Goal: Information Seeking & Learning: Learn about a topic

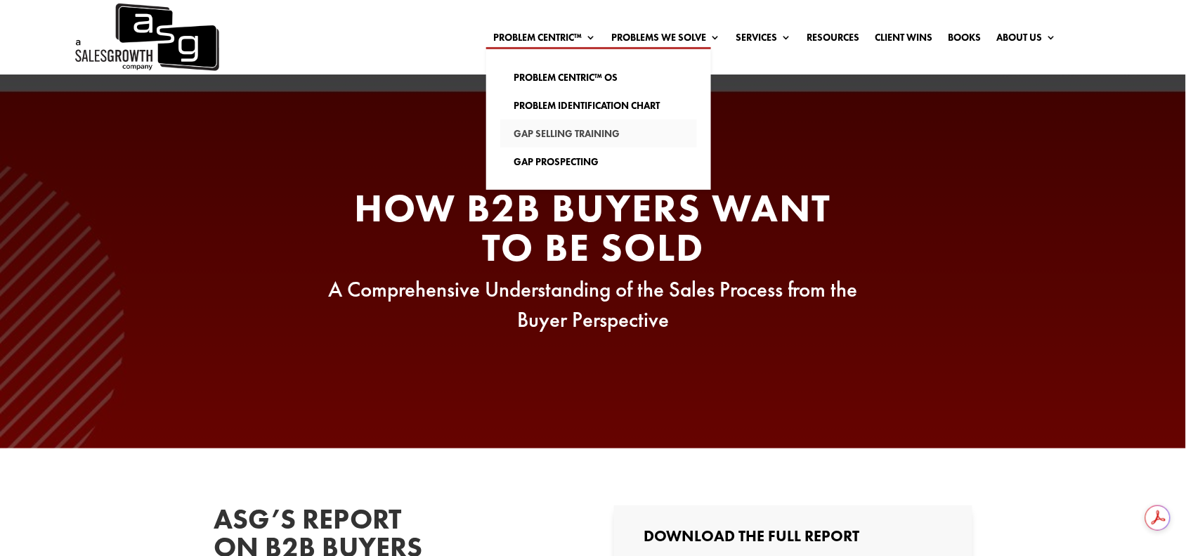
click at [570, 130] on link "Gap Selling Training" at bounding box center [598, 133] width 197 height 28
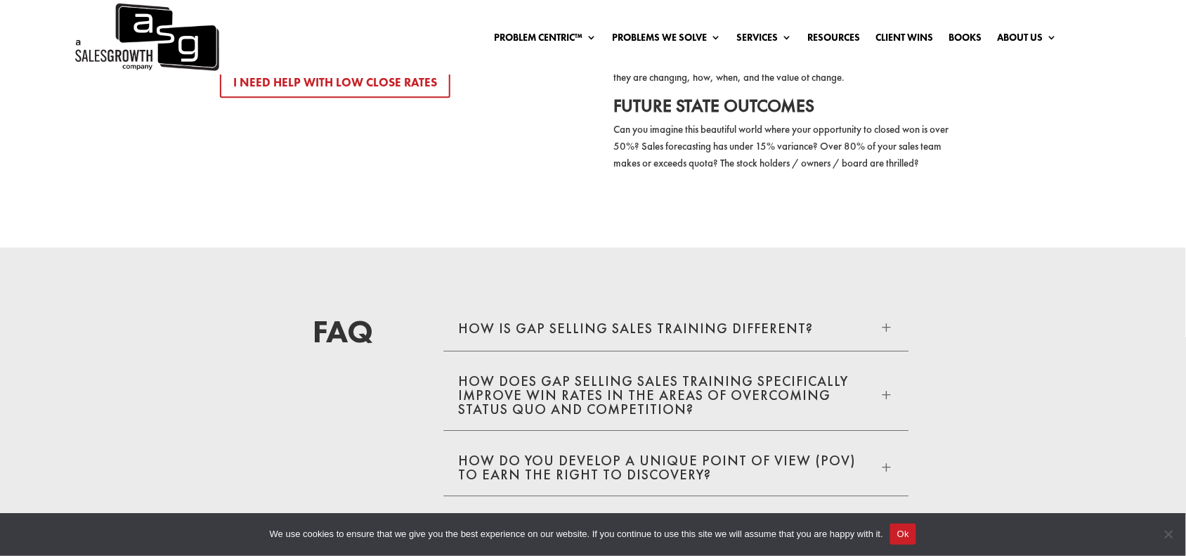
scroll to position [2724, 0]
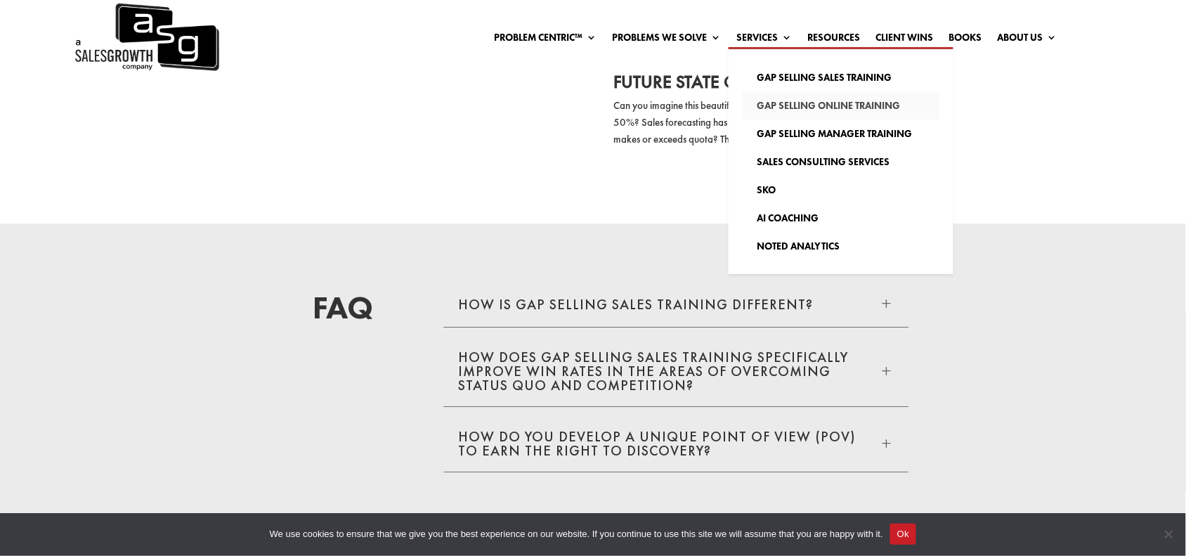
click at [796, 109] on link "Gap Selling Online Training" at bounding box center [841, 105] width 197 height 28
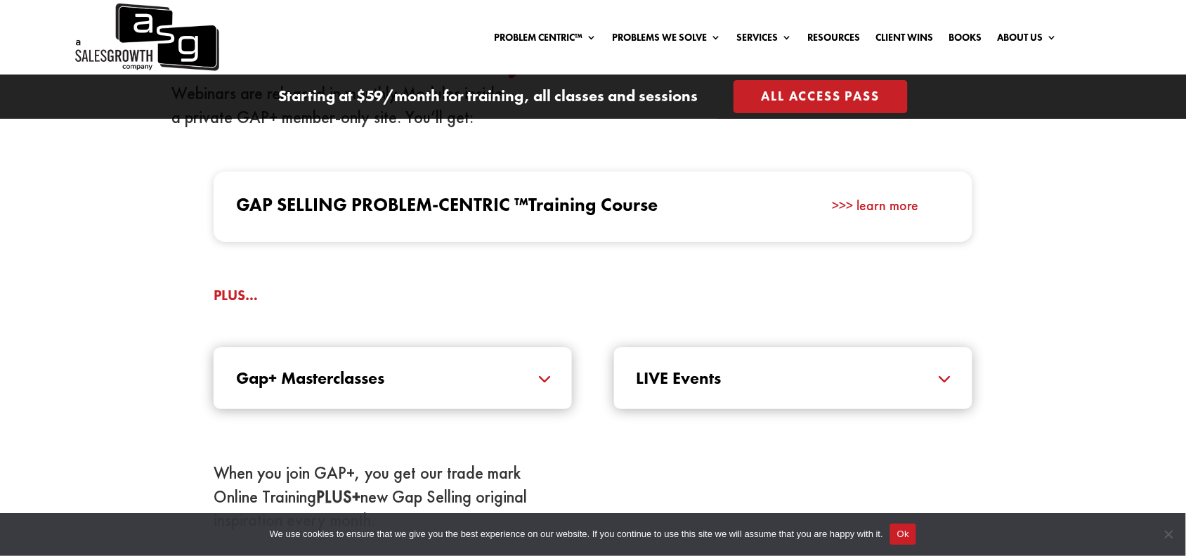
scroll to position [1406, 0]
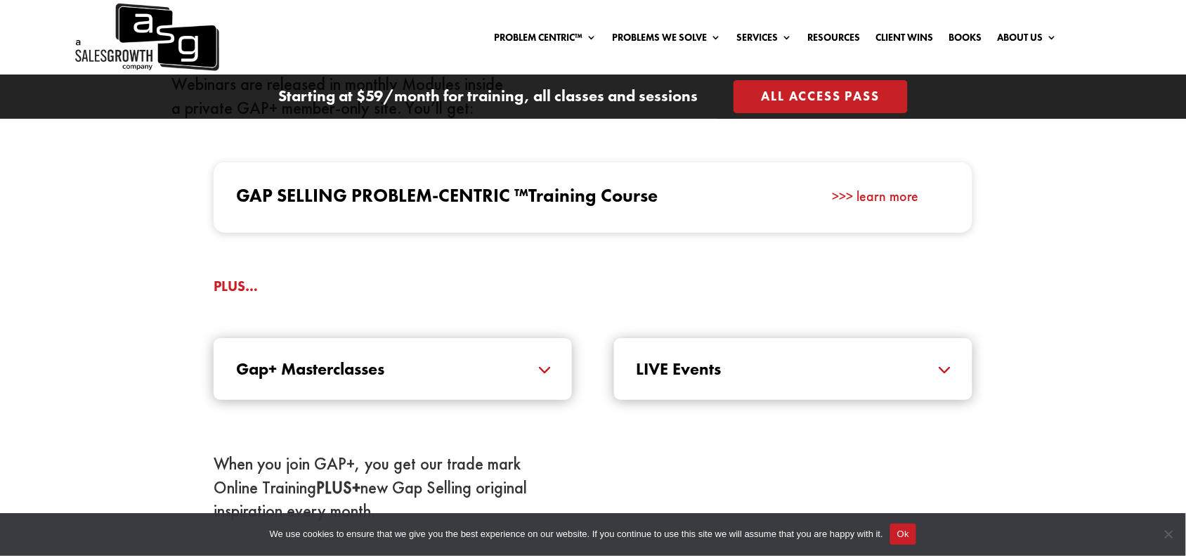
click at [857, 195] on link ">>> learn more" at bounding box center [875, 196] width 86 height 18
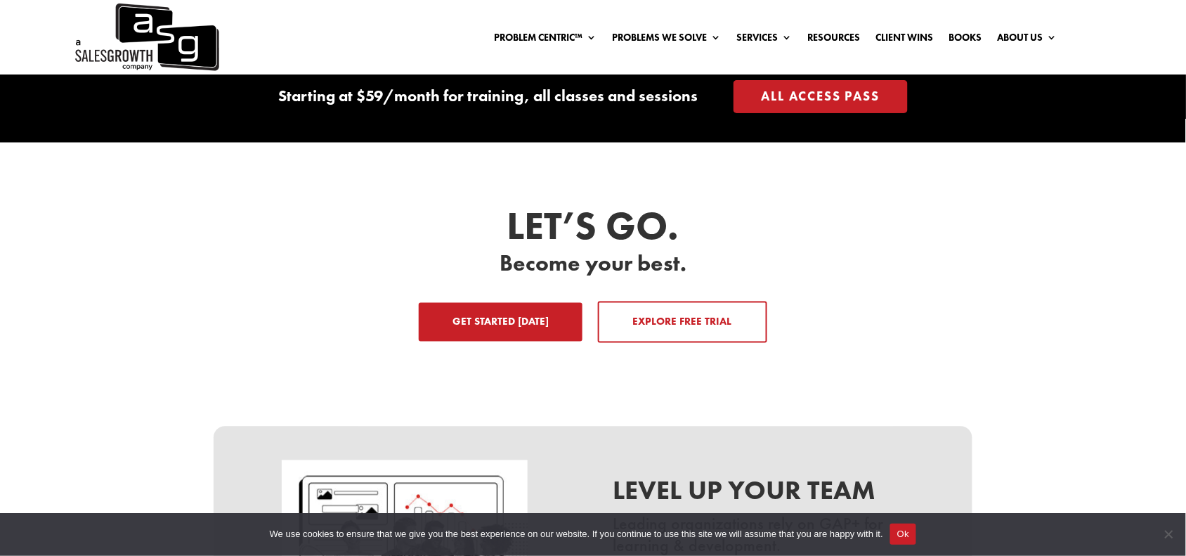
scroll to position [2141, 0]
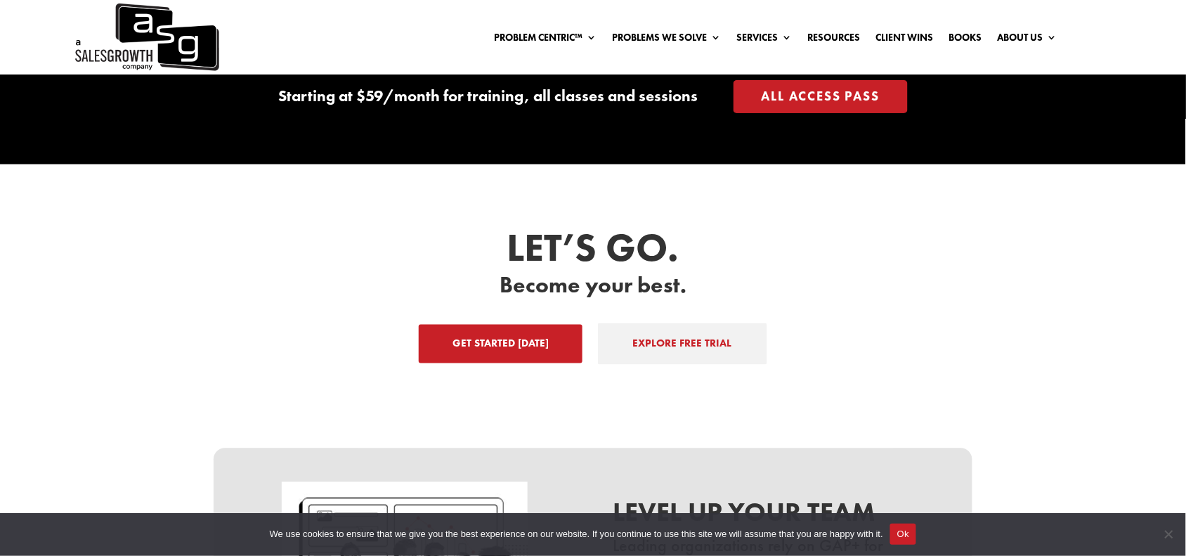
click at [675, 328] on link "EXPLORE FREE TRIAL" at bounding box center [682, 344] width 169 height 42
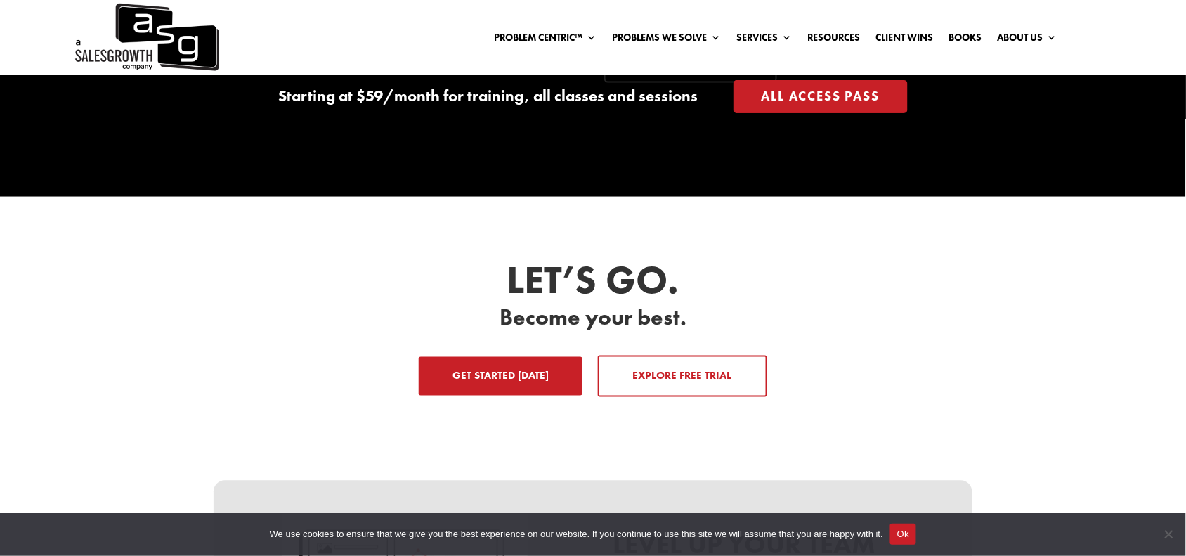
scroll to position [2108, 0]
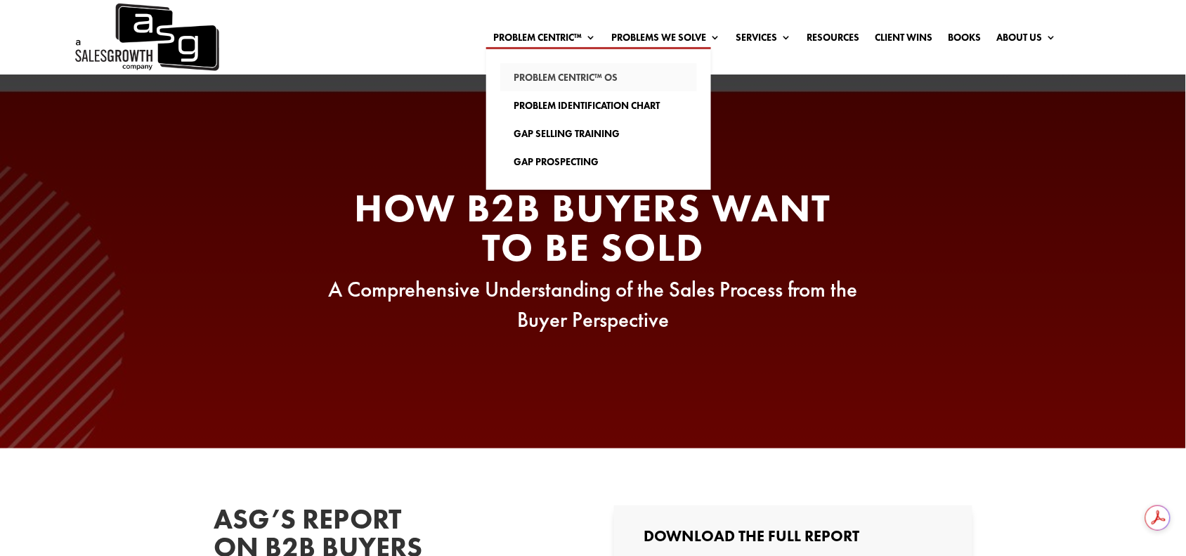
click at [553, 74] on link "Problem Centric™ OS" at bounding box center [598, 77] width 197 height 28
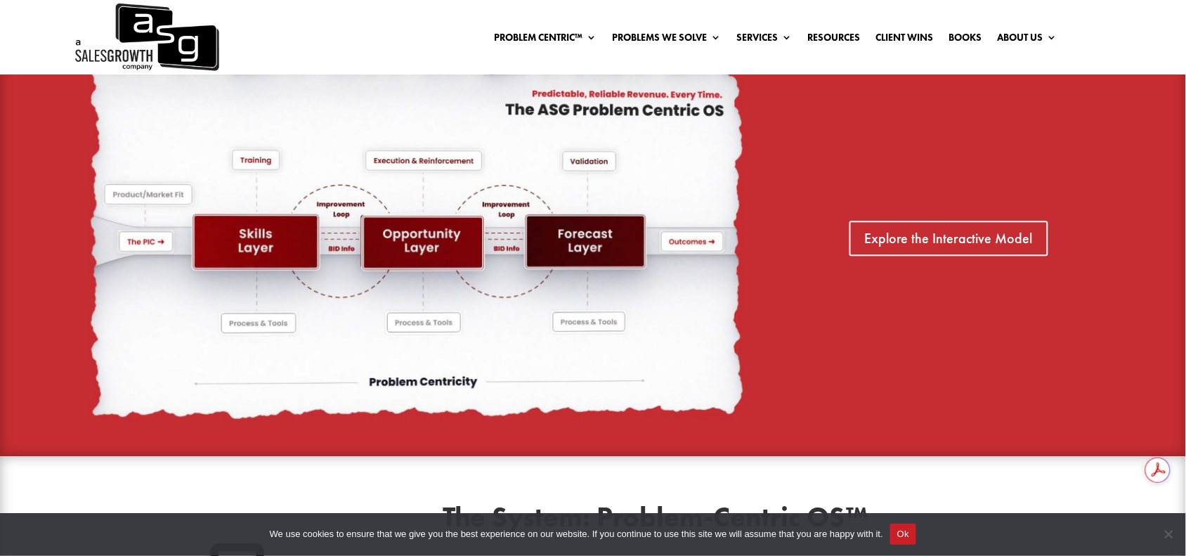
scroll to position [966, 0]
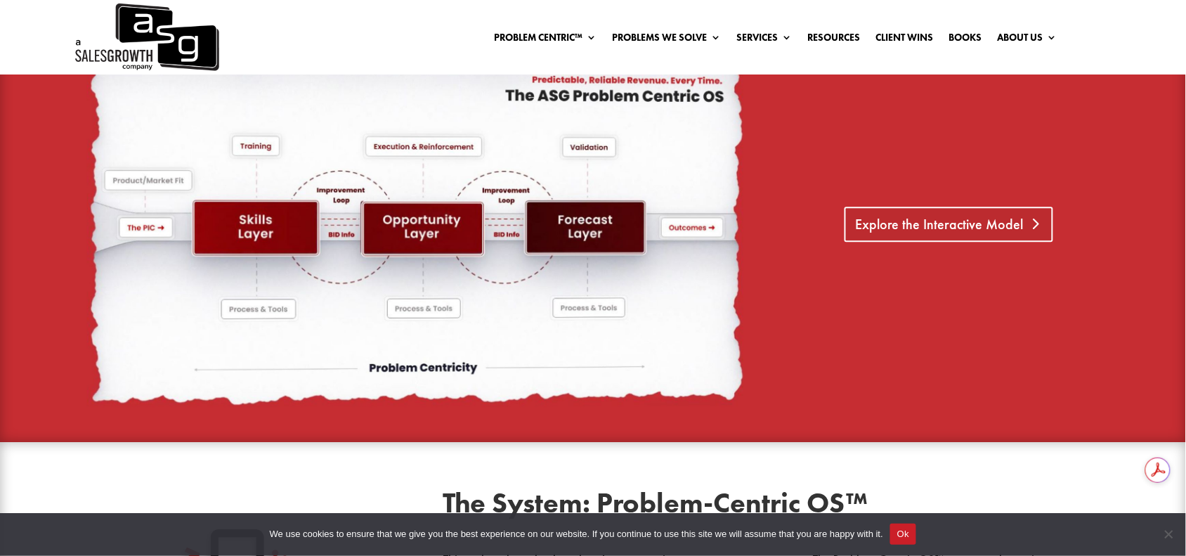
click at [964, 226] on link "Explore the Interactive Model" at bounding box center [949, 224] width 209 height 35
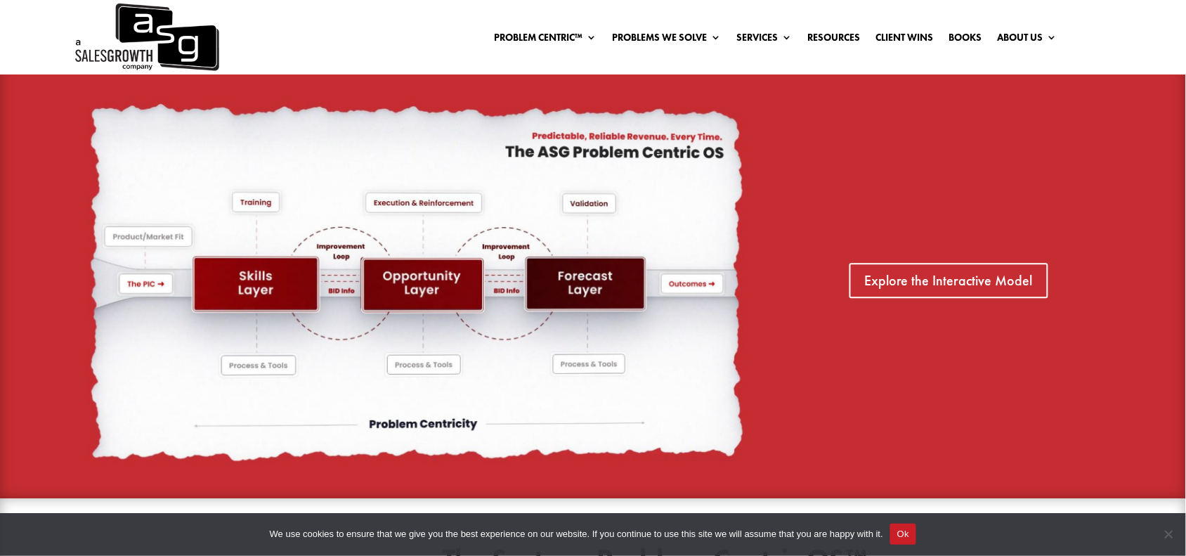
scroll to position [703, 0]
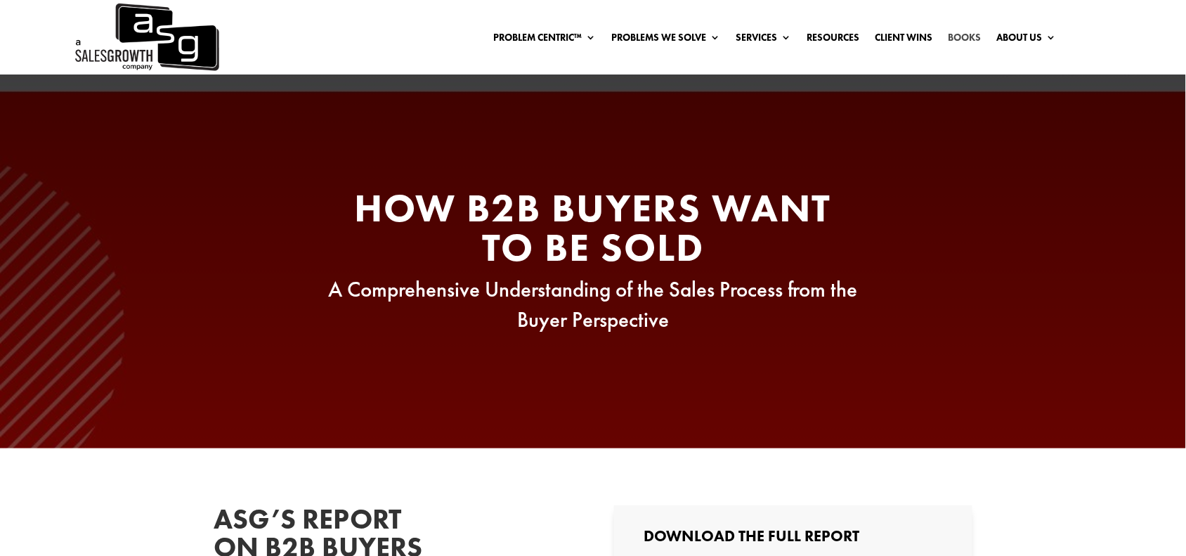
click at [960, 36] on link "Books" at bounding box center [965, 39] width 33 height 15
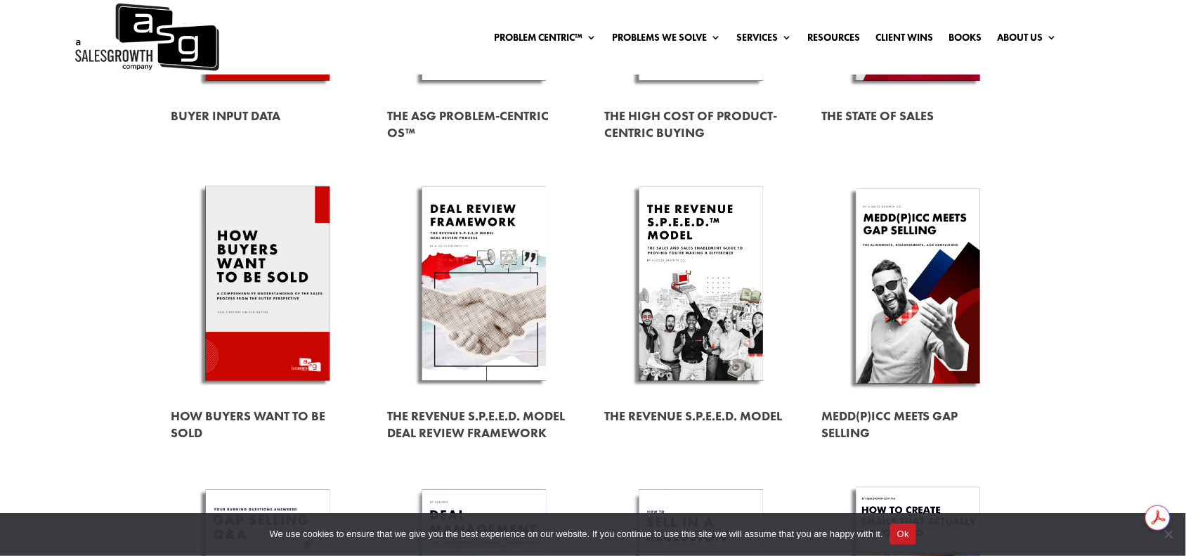
click at [255, 316] on link at bounding box center [267, 285] width 193 height 219
